Goal: Task Accomplishment & Management: Use online tool/utility

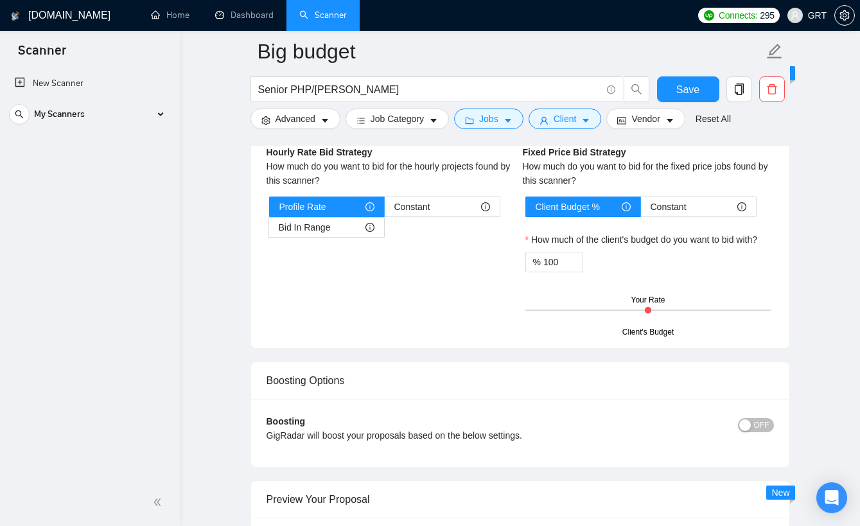
scroll to position [1622, 0]
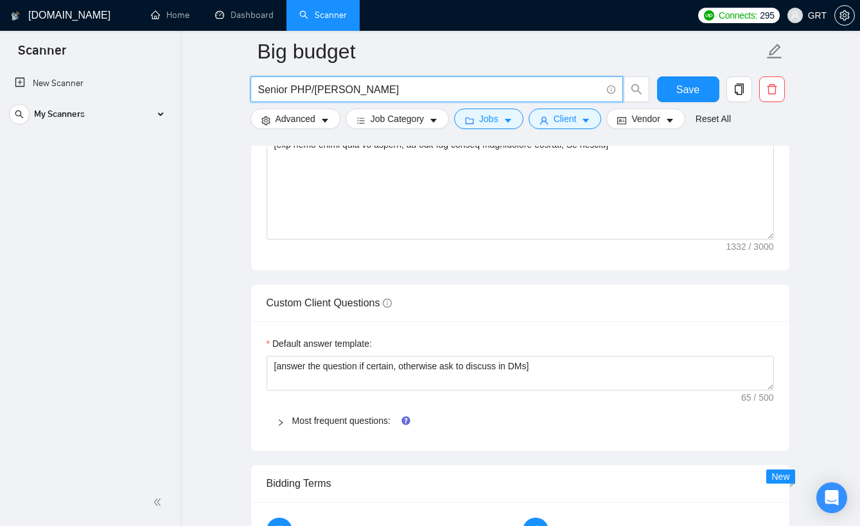
drag, startPoint x: 334, startPoint y: 94, endPoint x: 203, endPoint y: 90, distance: 131.1
click at [203, 90] on main "Big budget Senior PHP/Laravel Developer Save Advanced Job Category Jobs Client …" at bounding box center [519, 253] width 639 height 3647
paste input "Laravel and Vue.js development"
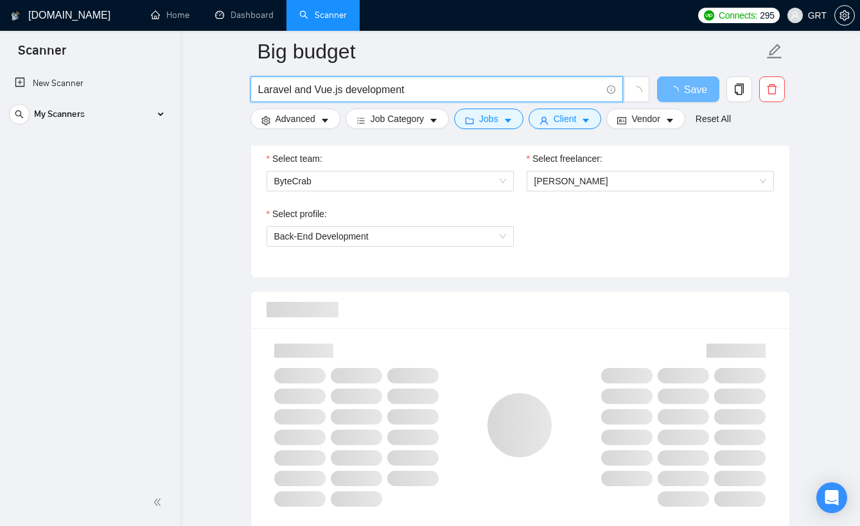
scroll to position [670, 0]
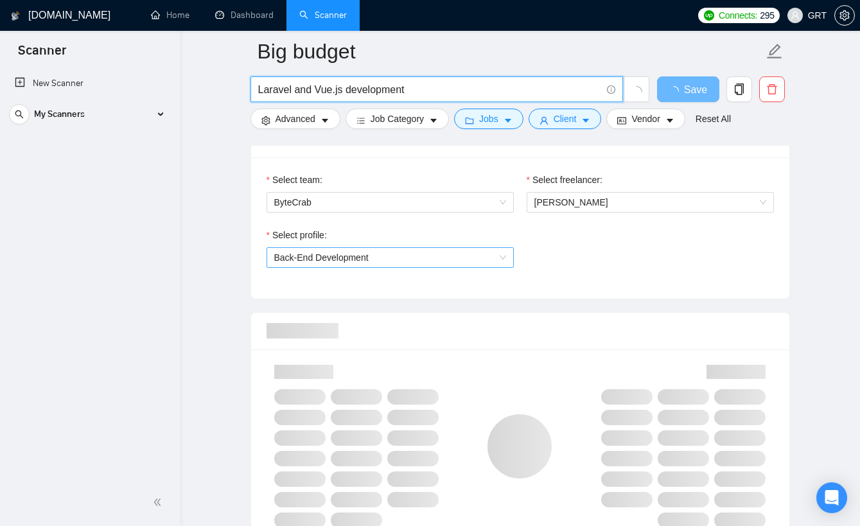
click at [417, 260] on span "Back-End Development" at bounding box center [390, 257] width 232 height 19
type input "Laravel and Vue.js development"
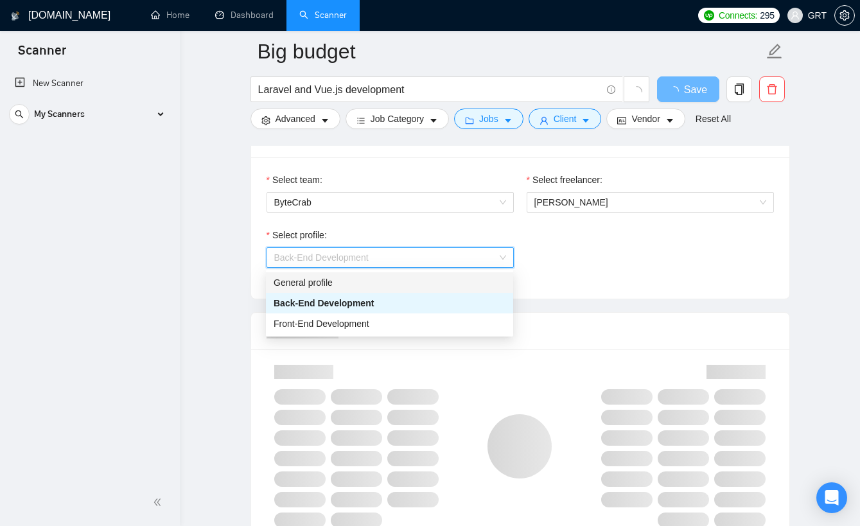
click at [315, 285] on div "General profile" at bounding box center [390, 283] width 232 height 14
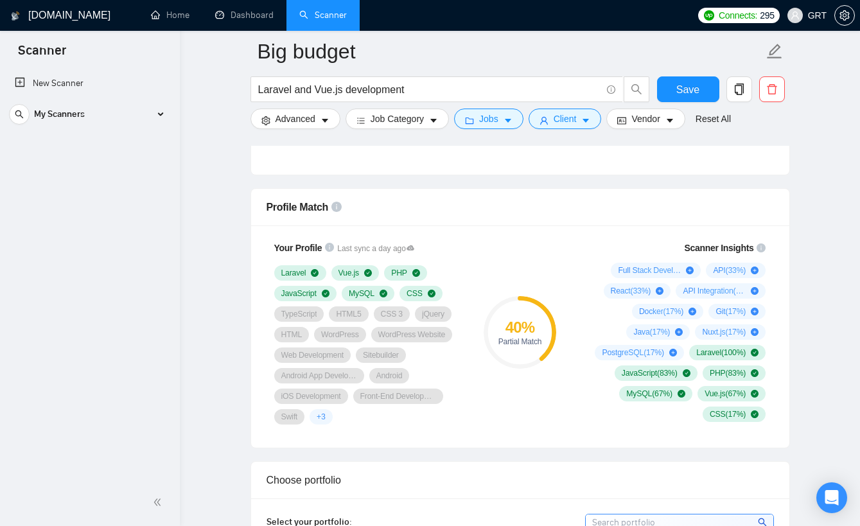
scroll to position [721, 0]
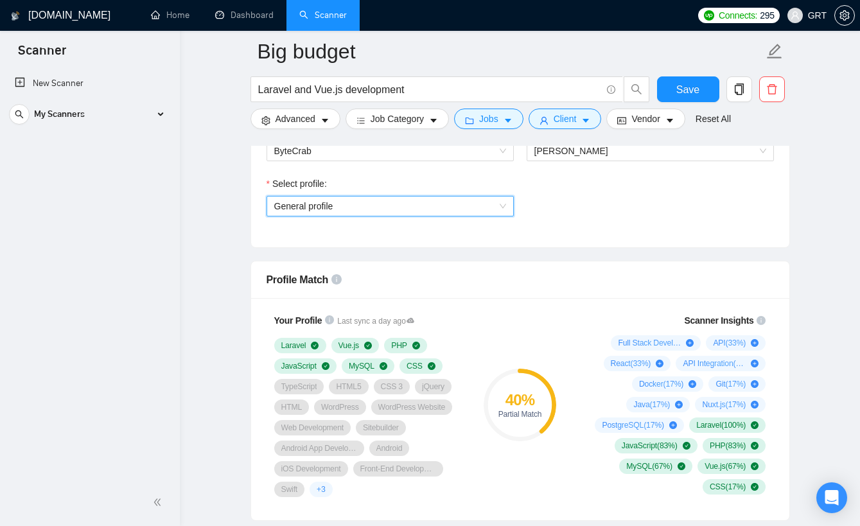
click at [380, 208] on span "General profile" at bounding box center [390, 206] width 232 height 19
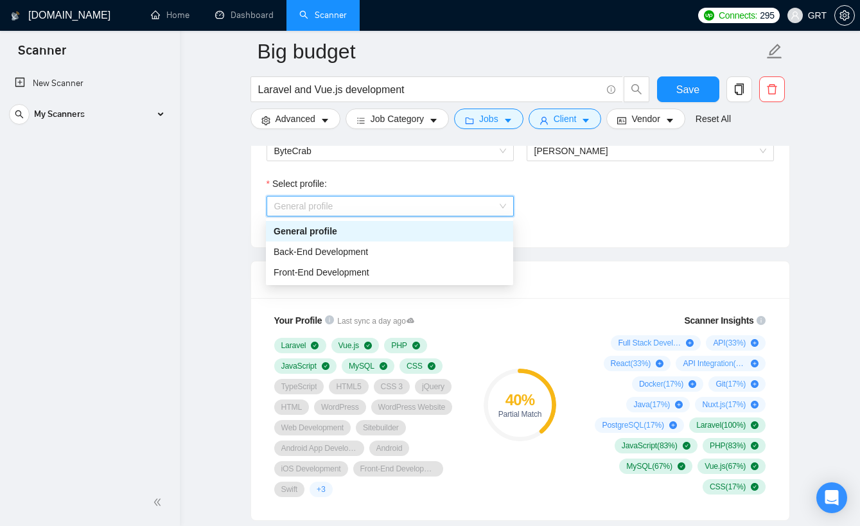
click at [299, 229] on div "General profile" at bounding box center [390, 231] width 232 height 14
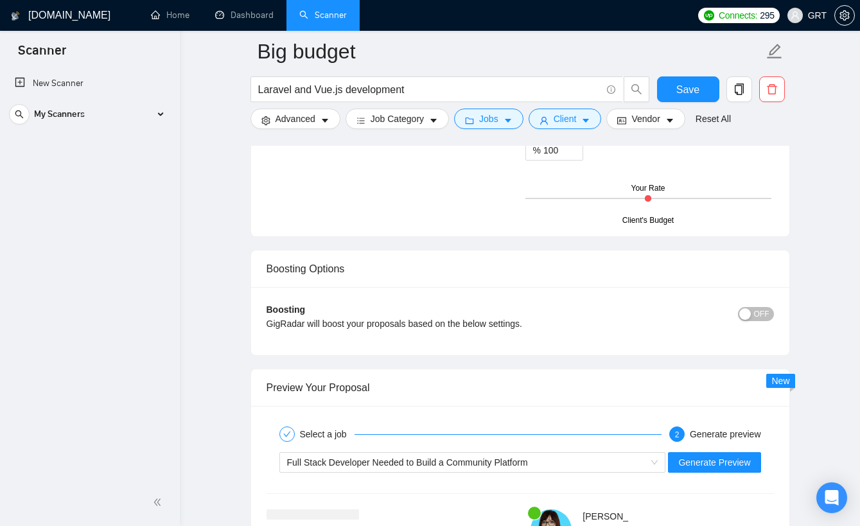
scroll to position [2322, 0]
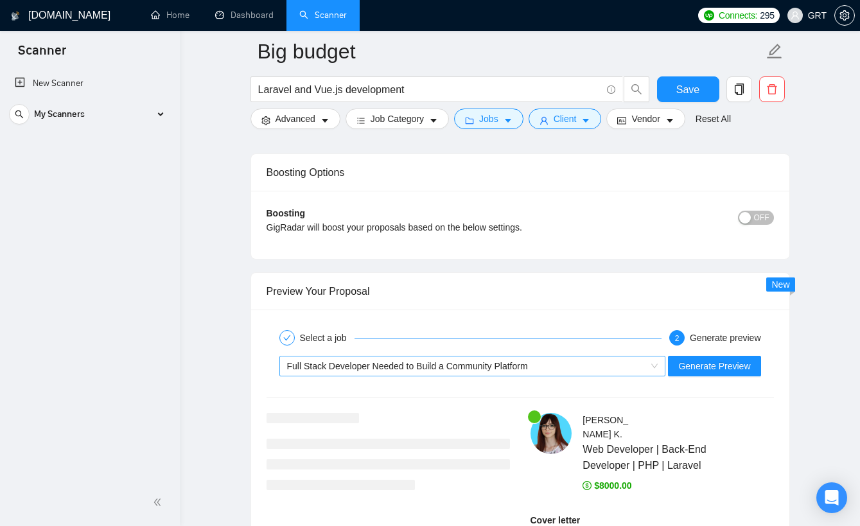
click at [432, 365] on span "Full Stack Developer Needed to Build a Community Platform" at bounding box center [407, 366] width 241 height 10
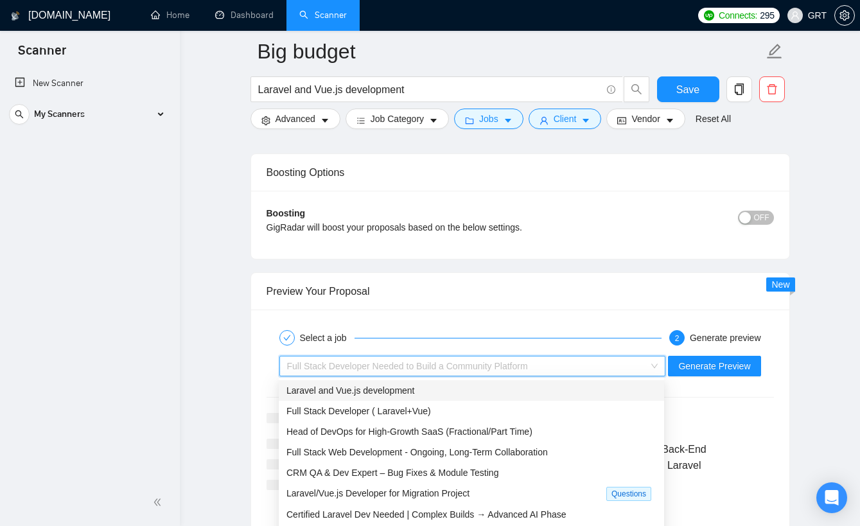
click at [421, 385] on div "Laravel and Vue.js development" at bounding box center [471, 390] width 370 height 14
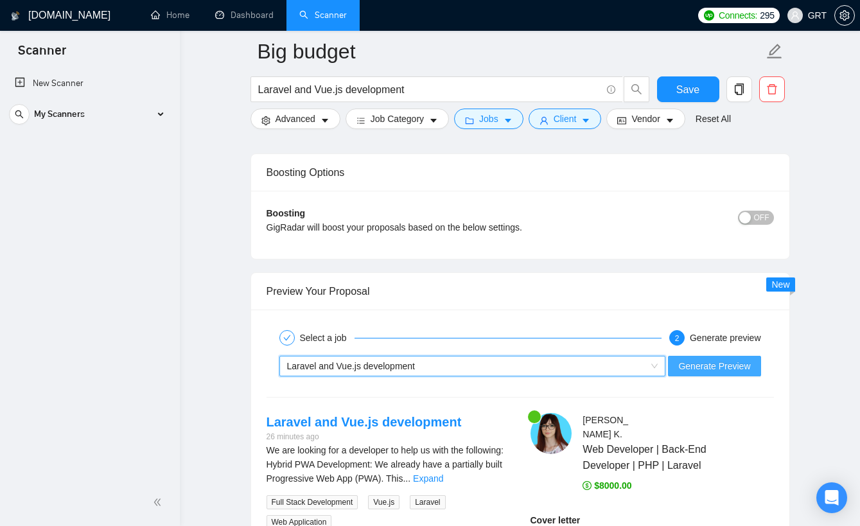
click at [723, 367] on span "Generate Preview" at bounding box center [714, 366] width 72 height 14
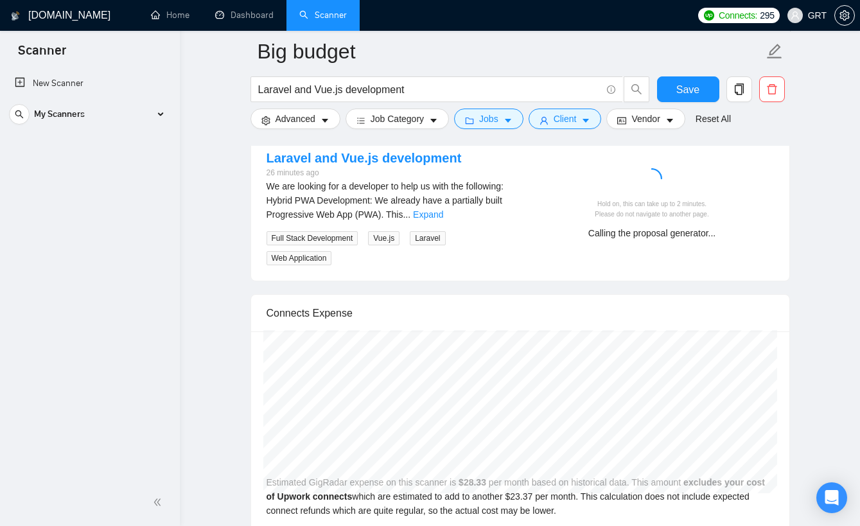
scroll to position [2570, 0]
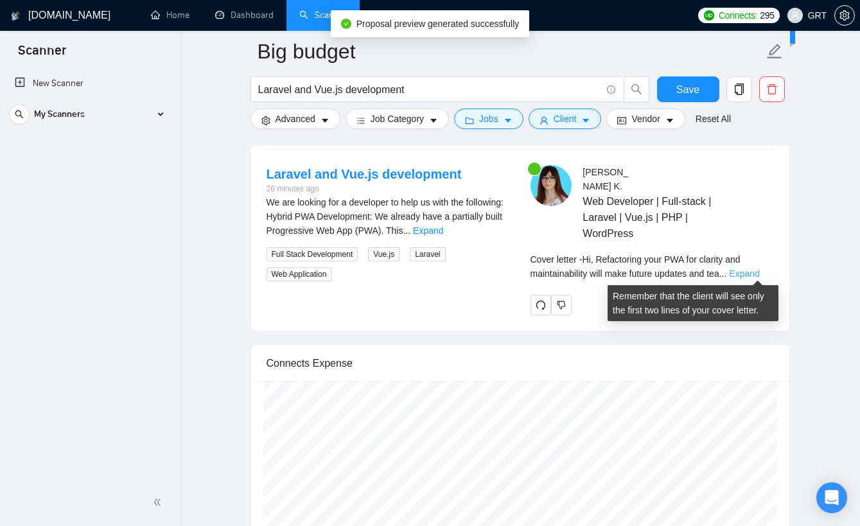
click at [739, 270] on link "Expand" at bounding box center [744, 273] width 30 height 10
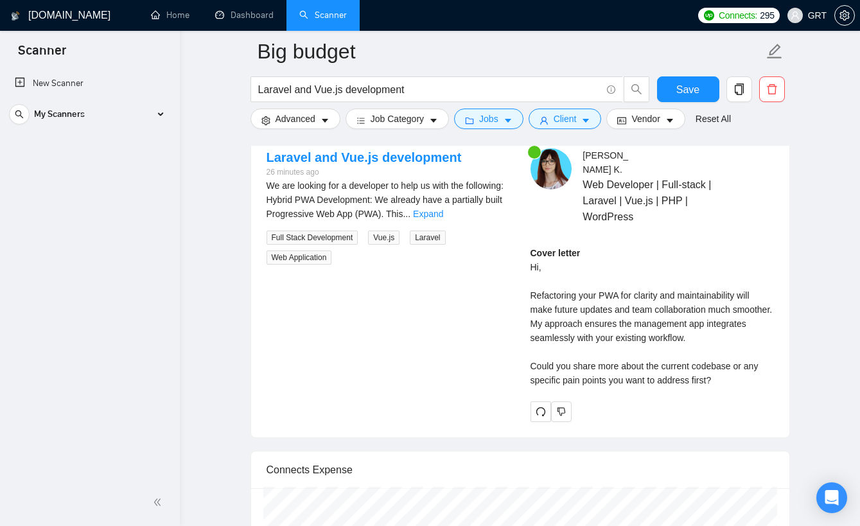
scroll to position [2602, 0]
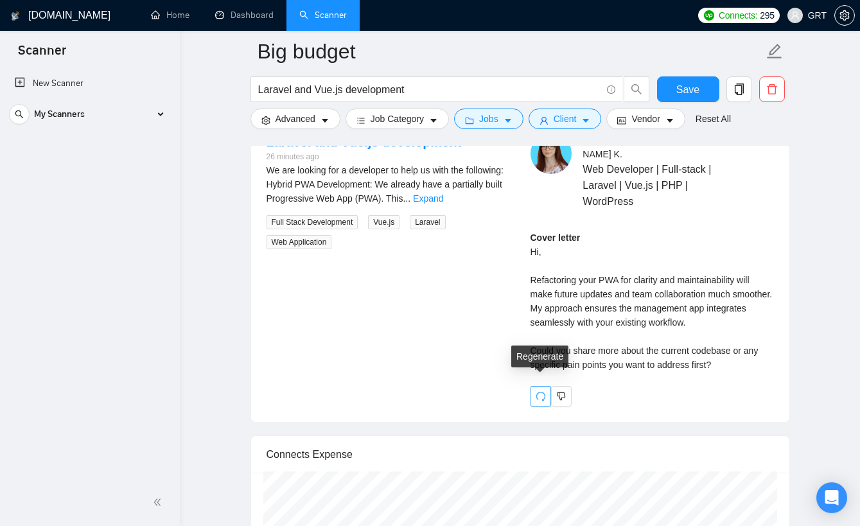
click at [545, 391] on icon "redo" at bounding box center [541, 396] width 10 height 10
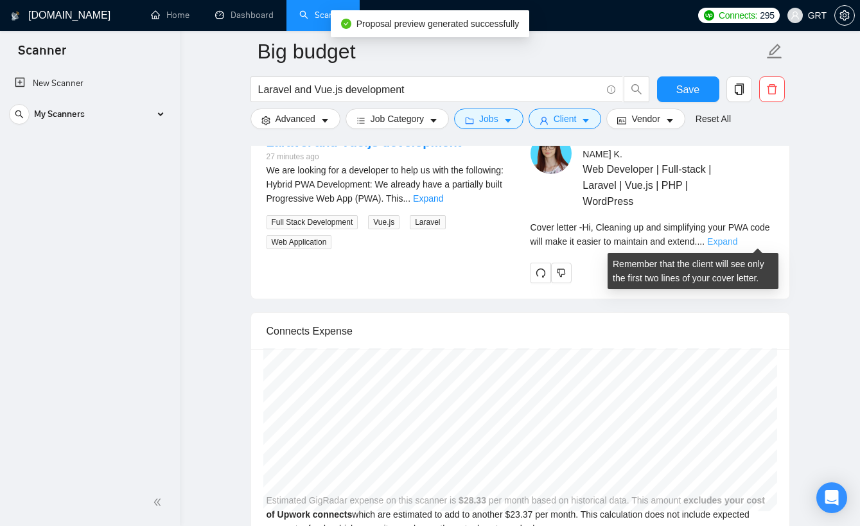
click at [737, 239] on link "Expand" at bounding box center [722, 241] width 30 height 10
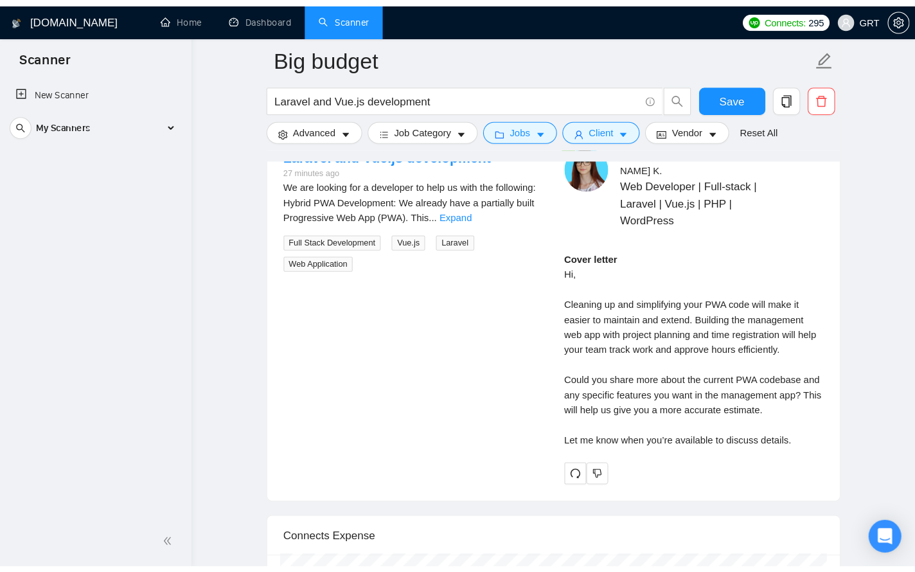
scroll to position [2588, 0]
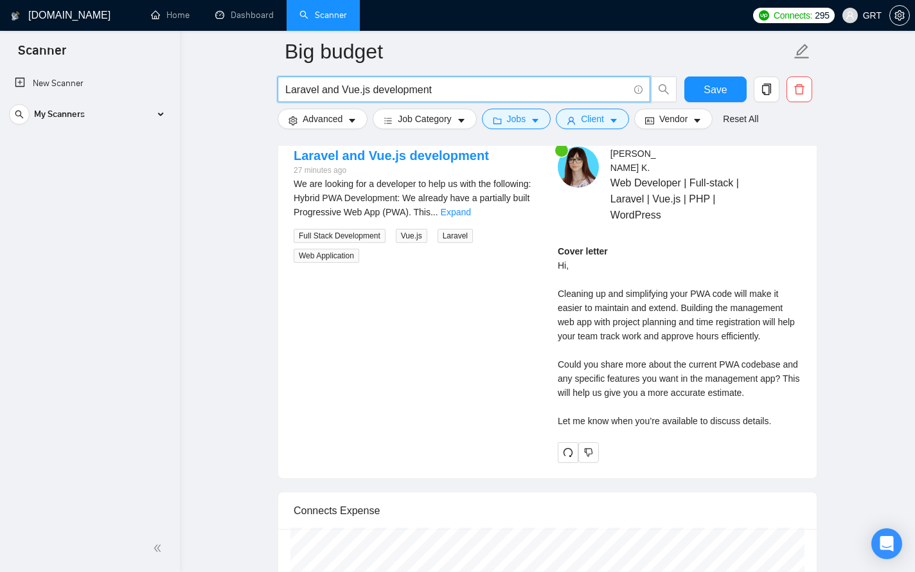
drag, startPoint x: 470, startPoint y: 87, endPoint x: 248, endPoint y: 88, distance: 222.2
paste input "Web Development for Medical App/Portal"
type input "Web Development for Medical App/Portal"
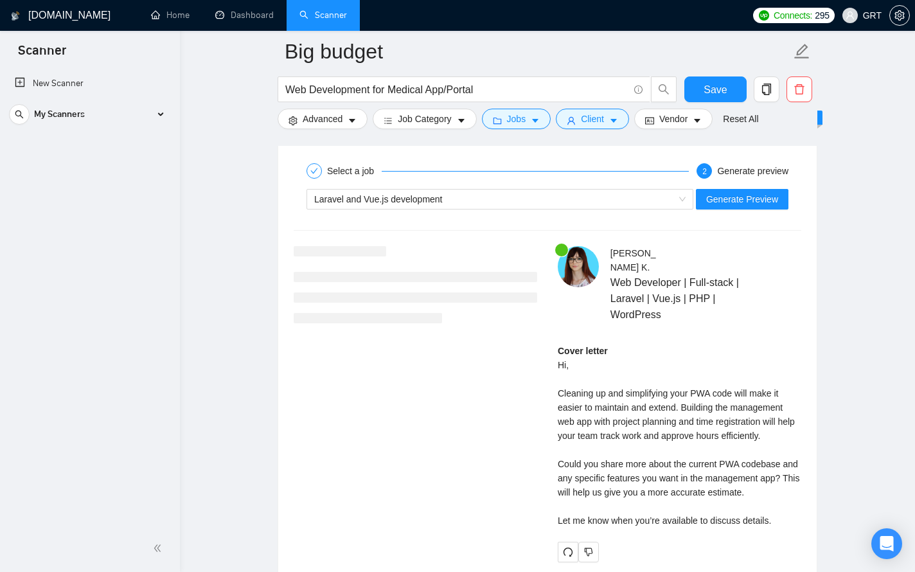
scroll to position [2450, 0]
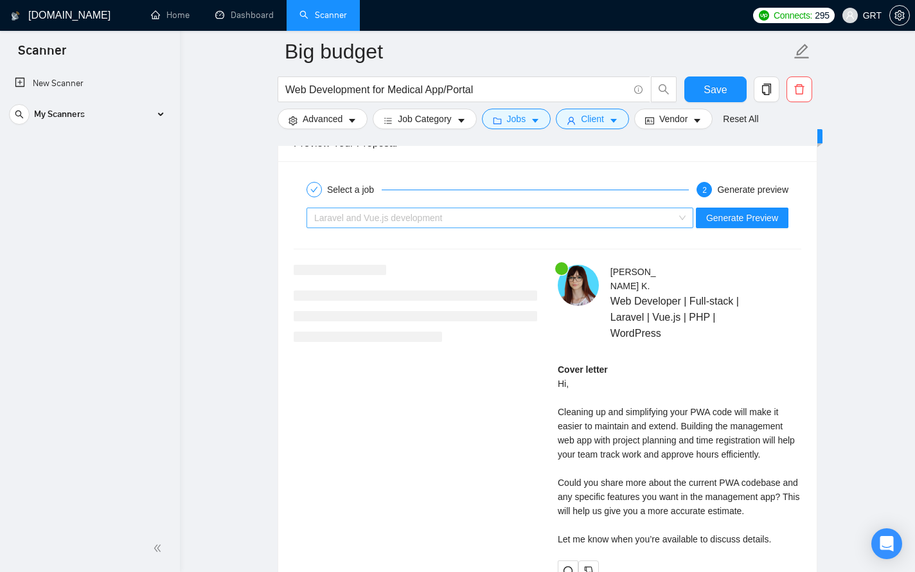
click at [628, 216] on div "Laravel and Vue.js development" at bounding box center [494, 217] width 360 height 19
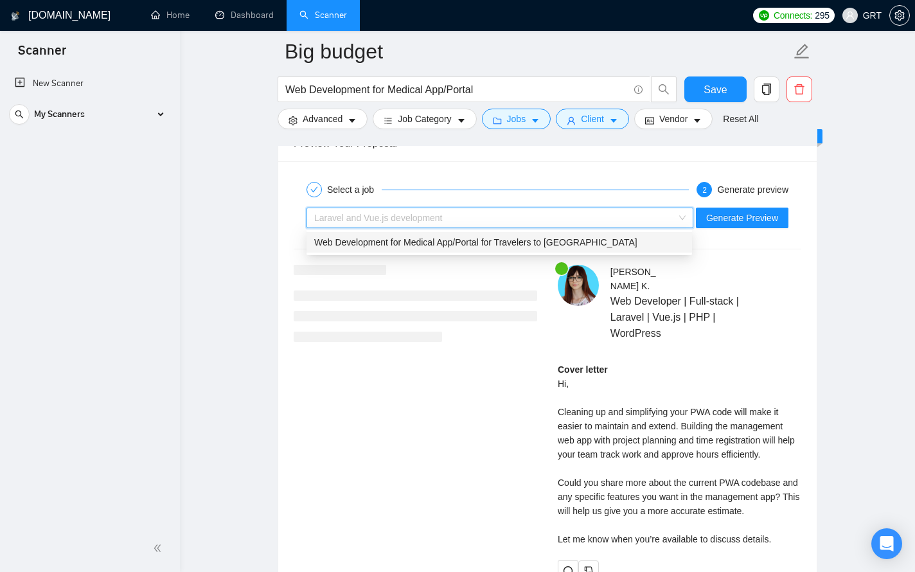
click at [513, 242] on span "Web Development for Medical App/Portal for Travelers to [GEOGRAPHIC_DATA]" at bounding box center [475, 242] width 323 height 10
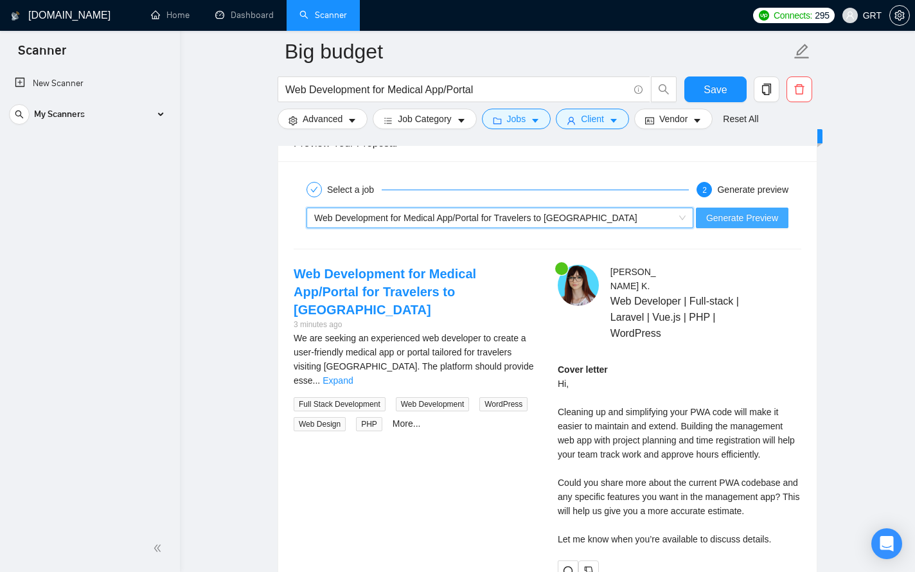
click at [757, 224] on span "Generate Preview" at bounding box center [742, 218] width 72 height 14
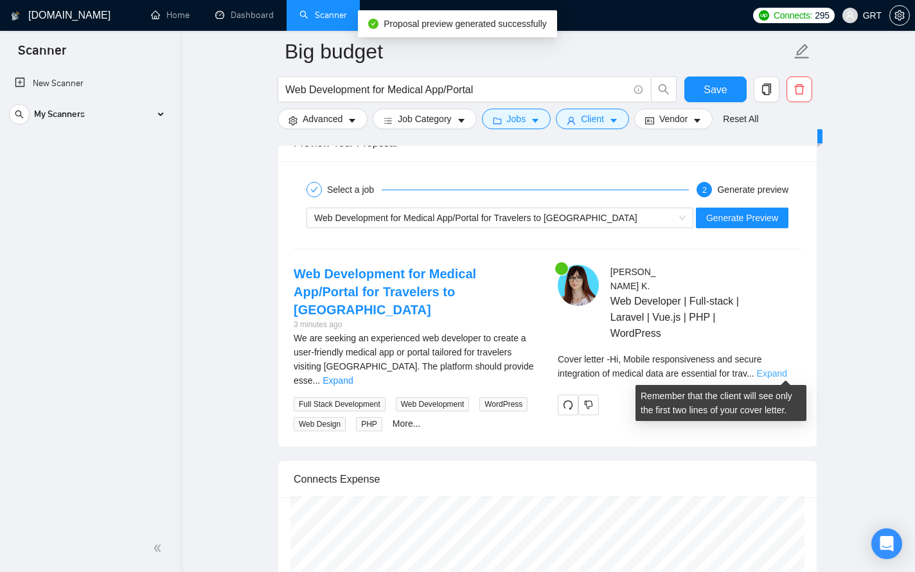
click at [770, 372] on link "Expand" at bounding box center [772, 373] width 30 height 10
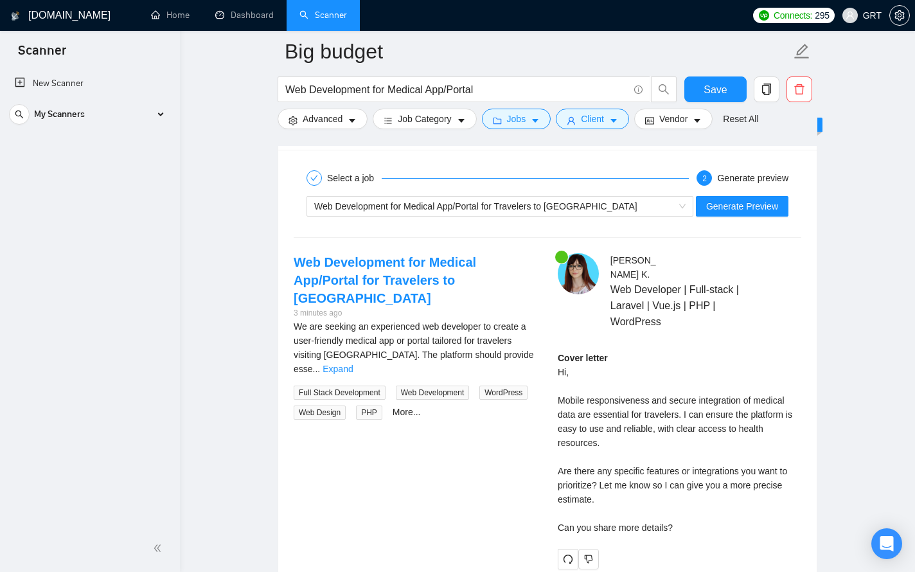
scroll to position [2477, 0]
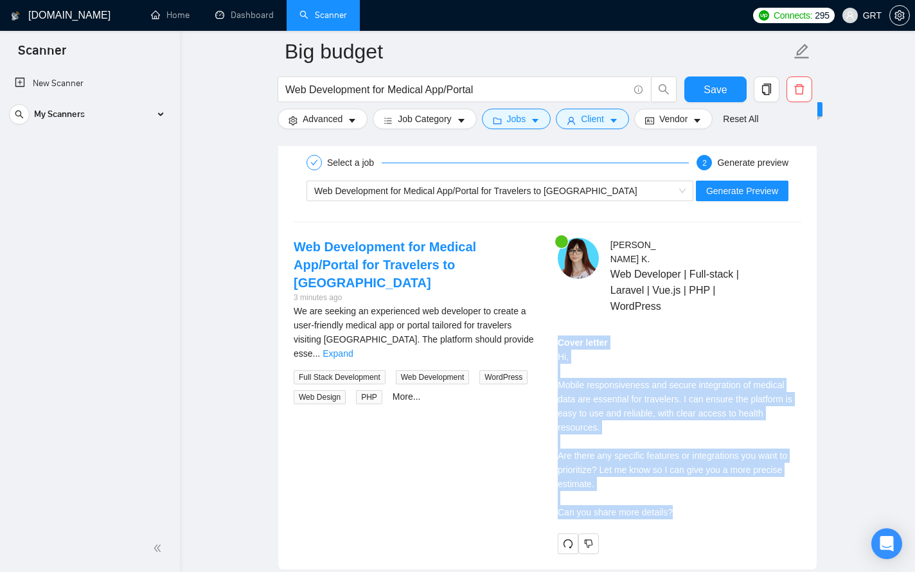
drag, startPoint x: 566, startPoint y: 344, endPoint x: 712, endPoint y: 501, distance: 214.0
click at [712, 502] on div "Cover letter Hi, Mobile responsiveness and secure integration of medical data a…" at bounding box center [678, 427] width 243 height 184
copy div "Cover letter Hi, Mobile responsiveness and secure integration of medical data a…"
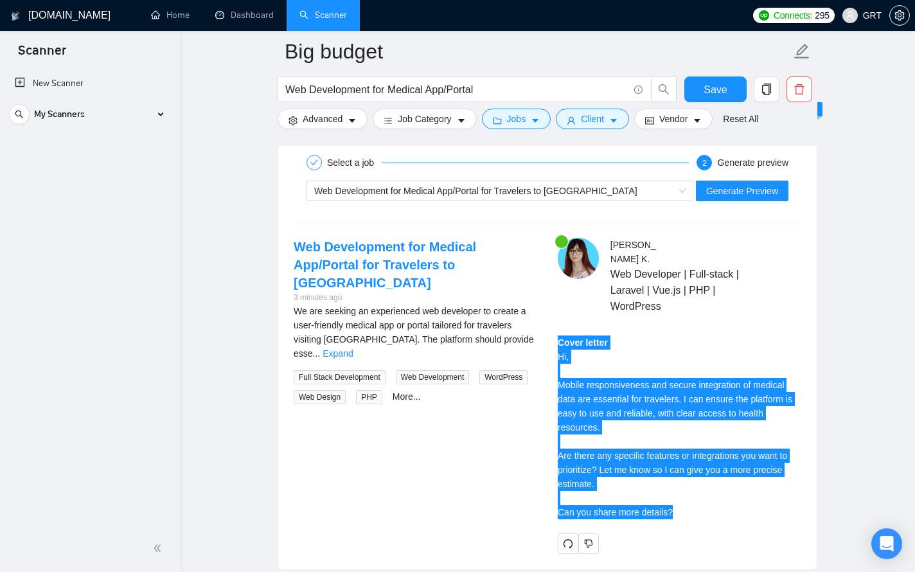
click at [566, 525] on icon "redo" at bounding box center [568, 543] width 10 height 10
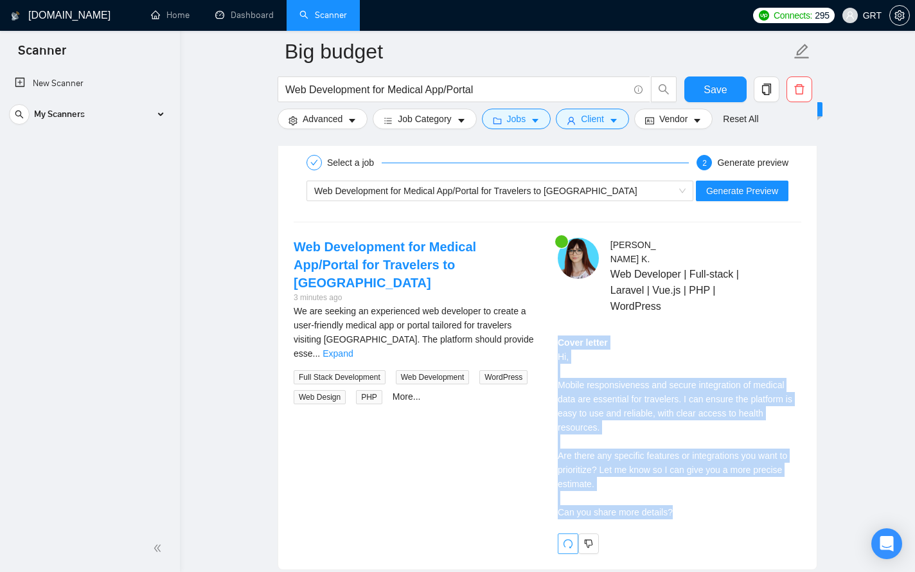
click at [567, 525] on icon "redo" at bounding box center [568, 543] width 10 height 10
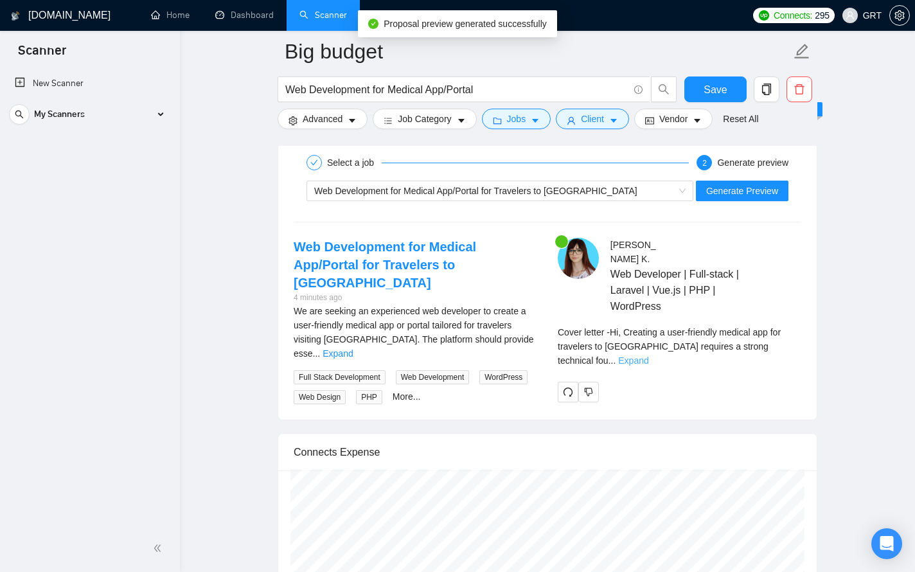
click at [648, 355] on link "Expand" at bounding box center [633, 360] width 30 height 10
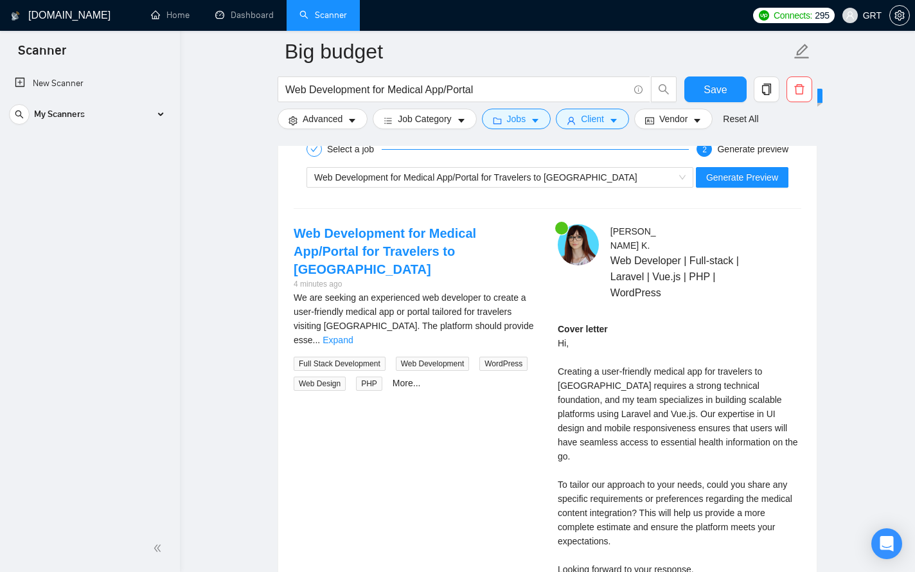
scroll to position [2516, 0]
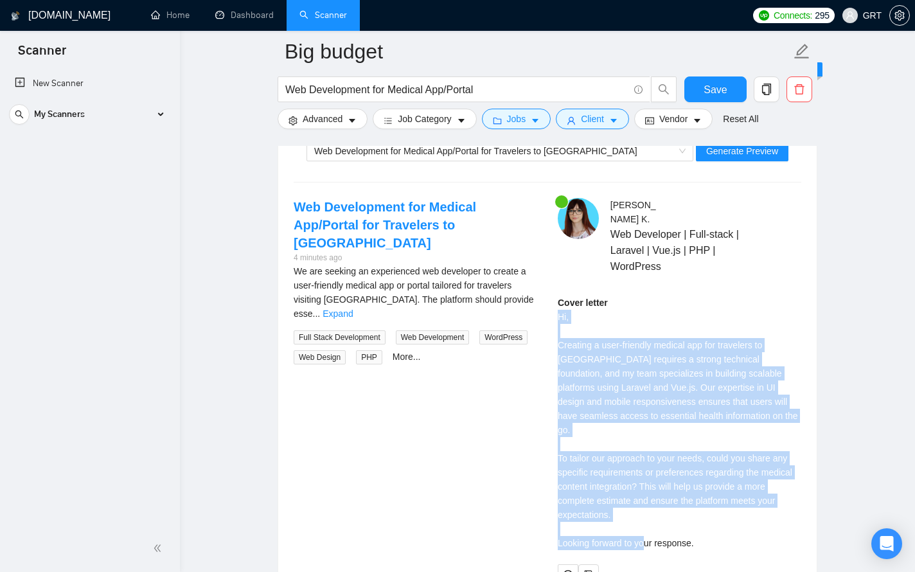
drag, startPoint x: 558, startPoint y: 307, endPoint x: 701, endPoint y: 516, distance: 253.2
click at [701, 516] on div "Cover letter Hi, Creating a user-friendly medical app for travelers to [GEOGRAP…" at bounding box center [678, 422] width 243 height 254
copy div "Hi, Creating a user-friendly medical app for travelers to [GEOGRAPHIC_DATA] req…"
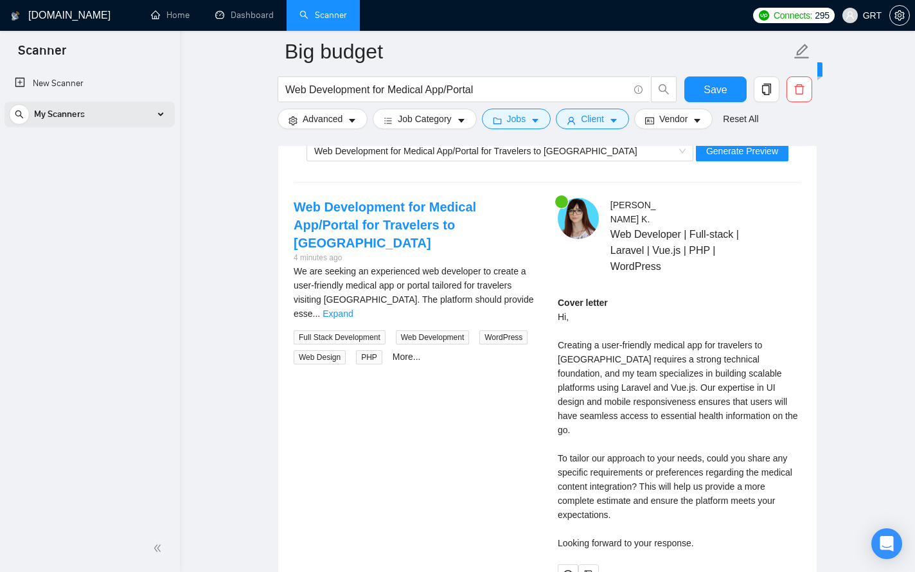
click at [150, 112] on div "My Scanners" at bounding box center [89, 114] width 161 height 26
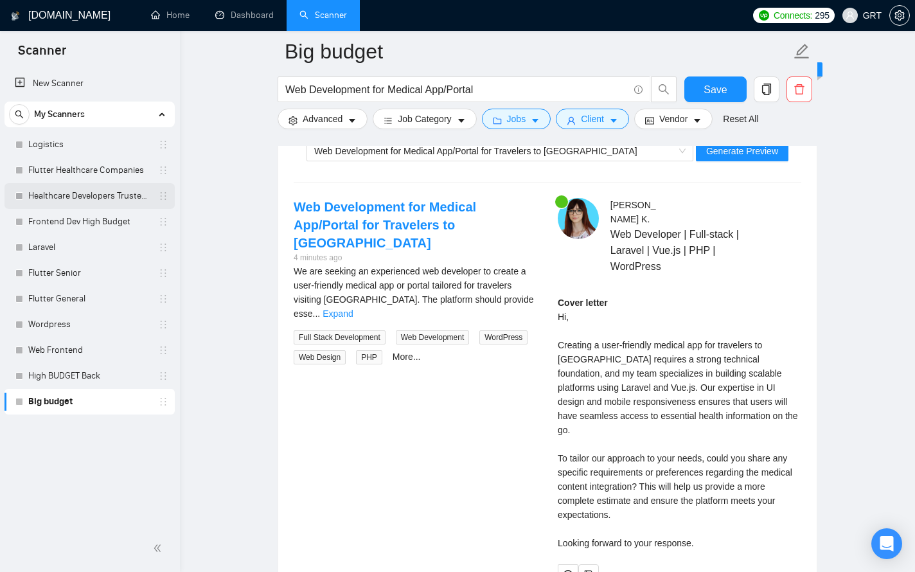
click at [96, 197] on link "Healthcare Developers Trusted Clients" at bounding box center [89, 196] width 122 height 26
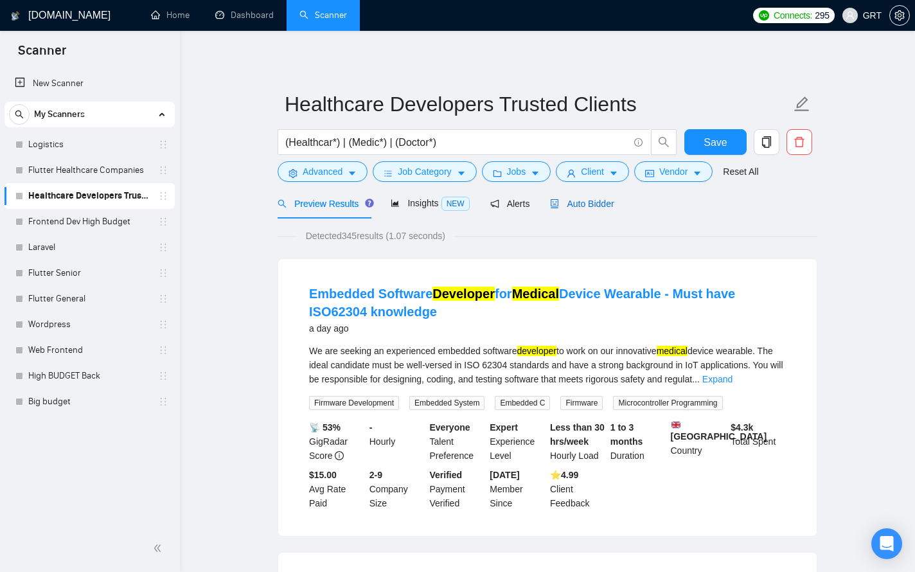
click at [580, 204] on span "Auto Bidder" at bounding box center [582, 203] width 64 height 10
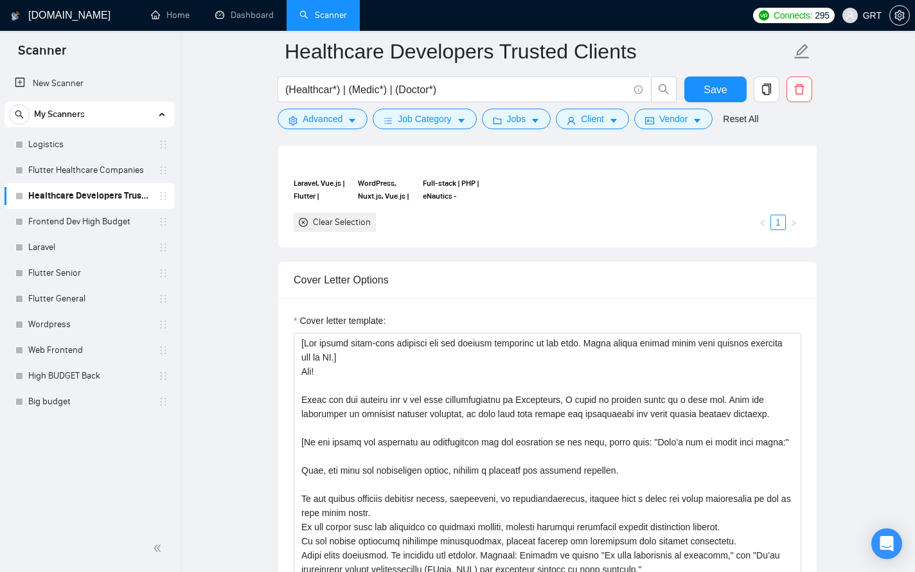
scroll to position [1333, 0]
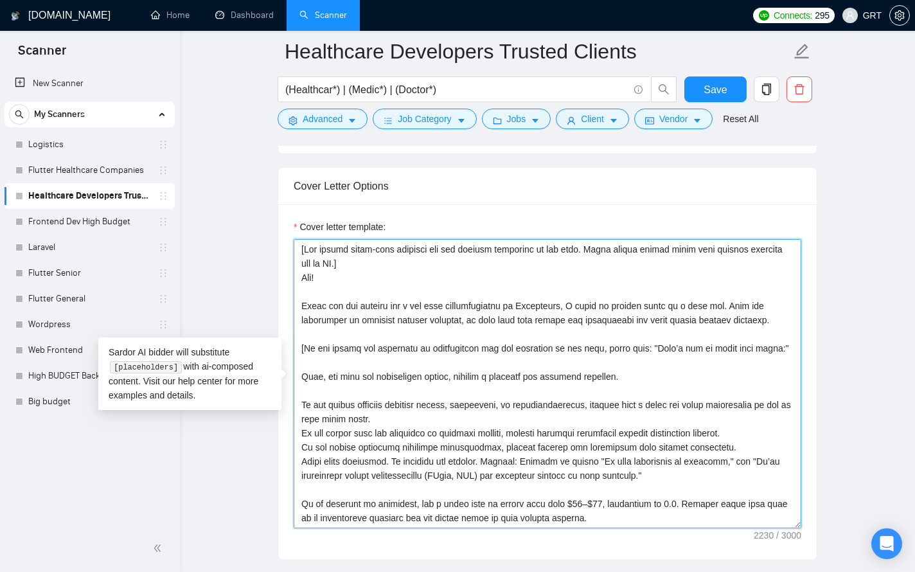
drag, startPoint x: 303, startPoint y: 305, endPoint x: 398, endPoint y: 346, distance: 103.9
click at [398, 346] on textarea "Cover letter template:" at bounding box center [547, 383] width 507 height 289
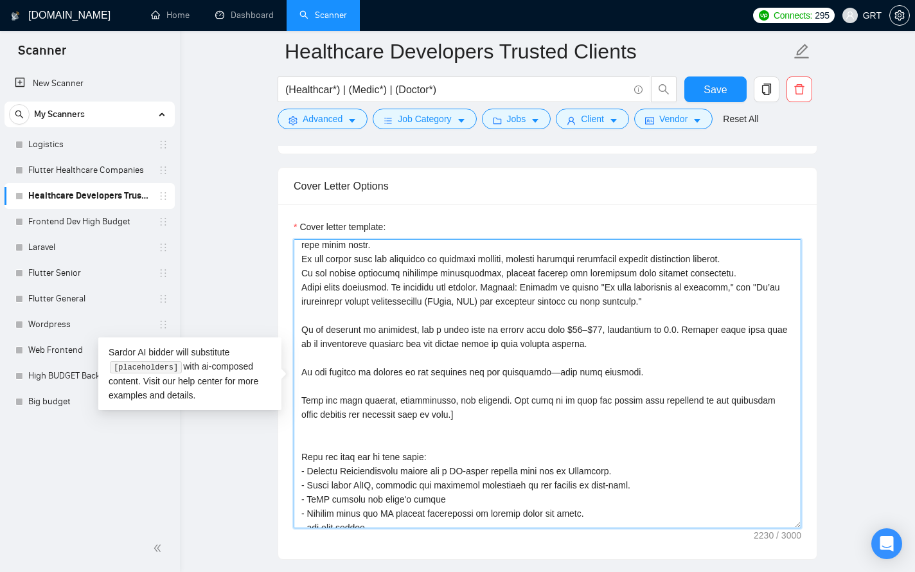
scroll to position [261, 0]
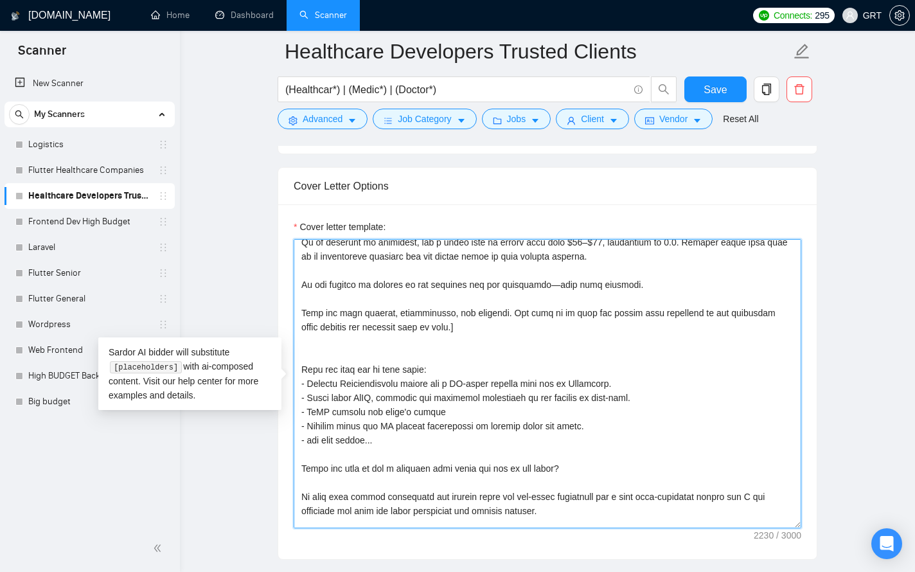
drag, startPoint x: 402, startPoint y: 466, endPoint x: 302, endPoint y: 393, distance: 123.7
click at [302, 393] on textarea "Cover letter template:" at bounding box center [547, 383] width 507 height 289
click at [311, 396] on textarea "Cover letter template:" at bounding box center [547, 383] width 507 height 289
drag, startPoint x: 300, startPoint y: 394, endPoint x: 595, endPoint y: 491, distance: 311.2
click at [595, 491] on textarea "Cover letter template:" at bounding box center [547, 383] width 507 height 289
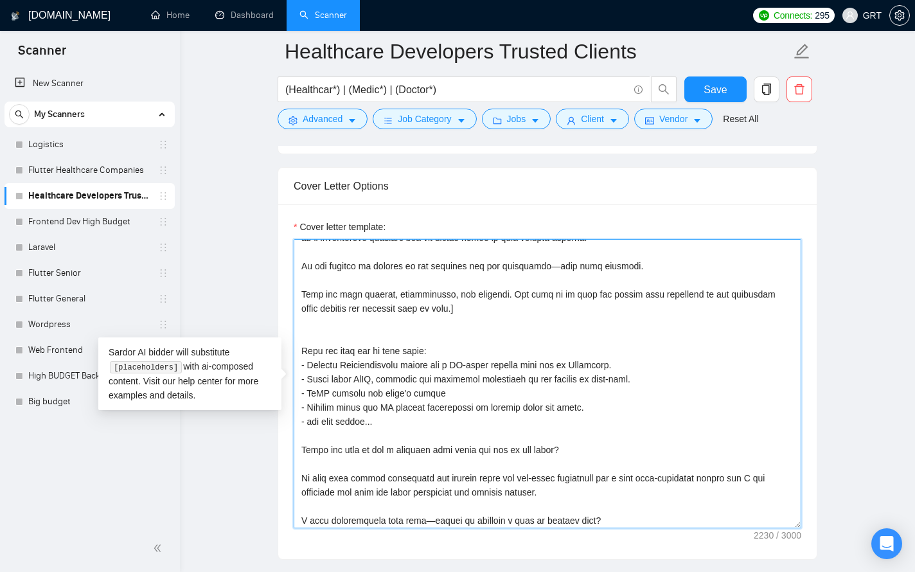
scroll to position [353, 0]
